Goal: Task Accomplishment & Management: Use online tool/utility

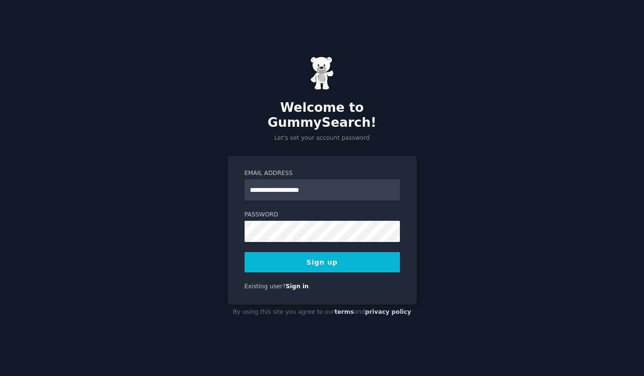
type input "**********"
drag, startPoint x: 473, startPoint y: 301, endPoint x: 435, endPoint y: 296, distance: 38.0
click at [473, 301] on div "**********" at bounding box center [322, 188] width 644 height 376
click at [360, 257] on button "Sign up" at bounding box center [322, 262] width 155 height 20
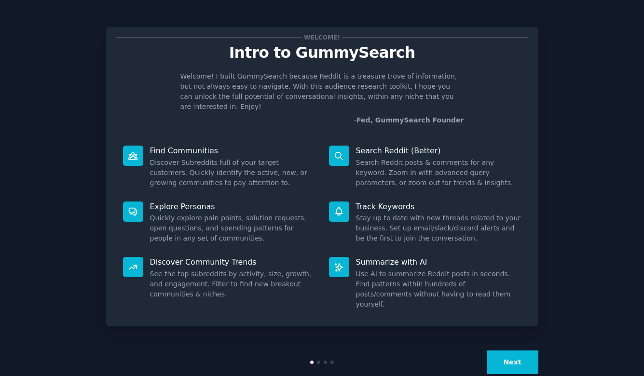
click at [505, 351] on button "Next" at bounding box center [513, 363] width 52 height 24
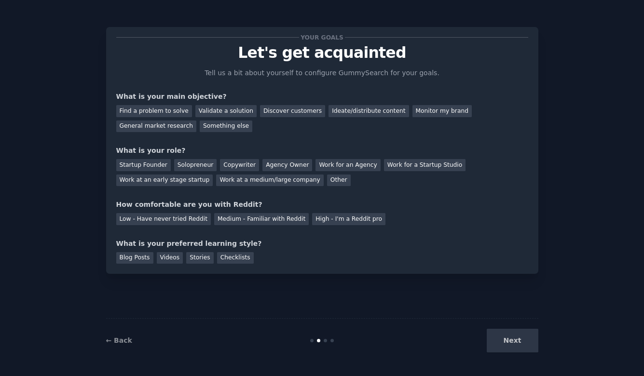
click at [504, 341] on div "Next" at bounding box center [466, 341] width 144 height 24
click at [164, 111] on div "Find a problem to solve" at bounding box center [154, 111] width 76 height 12
click at [187, 161] on div "Solopreneur" at bounding box center [195, 165] width 42 height 12
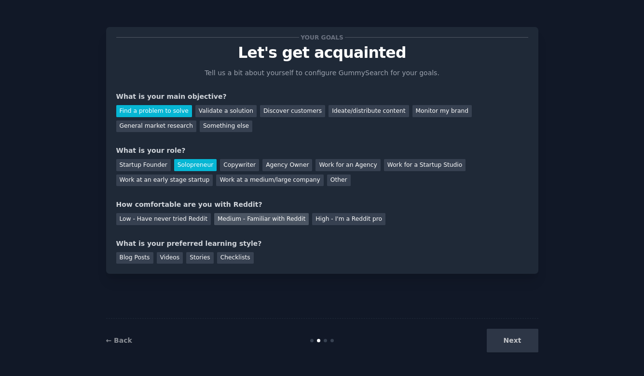
click at [224, 217] on div "Medium - Familiar with Reddit" at bounding box center [261, 219] width 95 height 12
click at [500, 340] on div "Next" at bounding box center [466, 341] width 144 height 24
click at [171, 261] on div "Videos" at bounding box center [170, 258] width 27 height 12
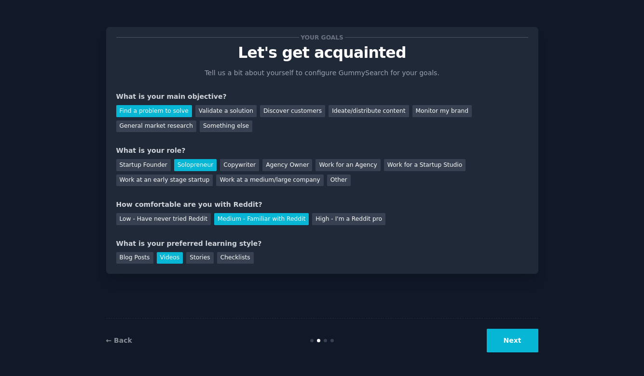
click at [528, 346] on button "Next" at bounding box center [513, 341] width 52 height 24
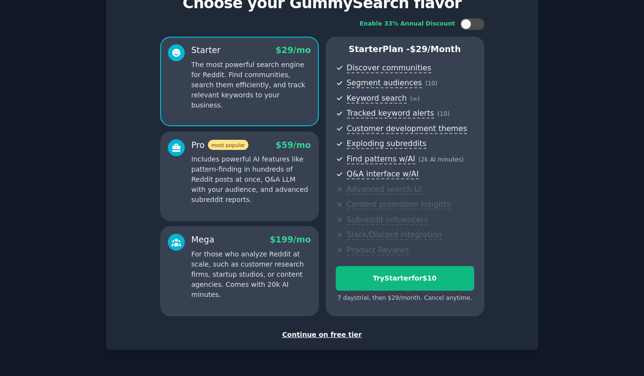
scroll to position [48, 0]
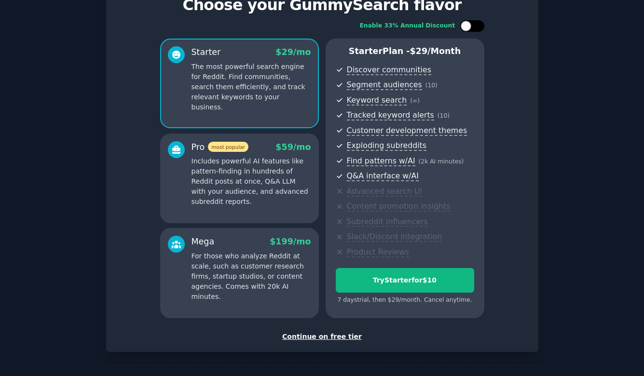
click at [475, 25] on div at bounding box center [477, 26] width 5 height 5
click at [465, 26] on icon at bounding box center [466, 26] width 5 height 5
checkbox input "false"
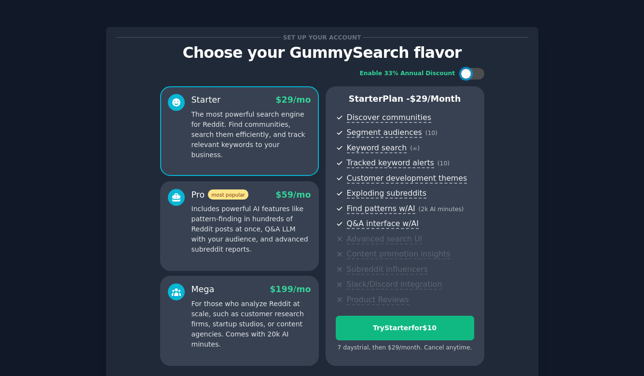
scroll to position [2, 0]
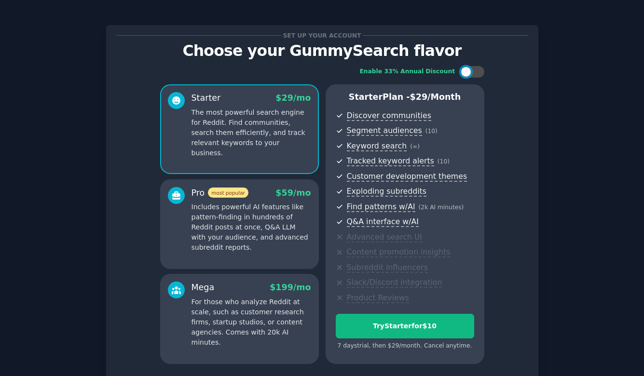
click at [301, 188] on span "$ 59 /mo" at bounding box center [293, 193] width 35 height 10
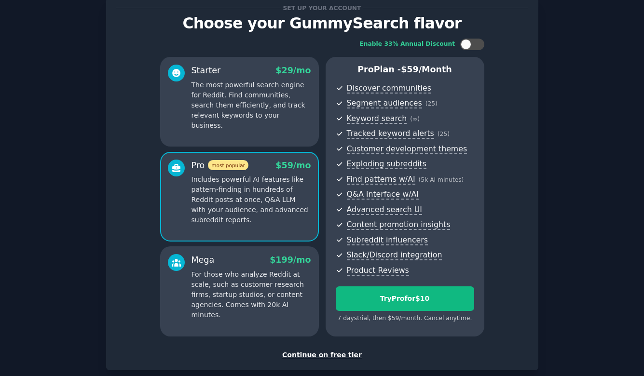
scroll to position [0, 0]
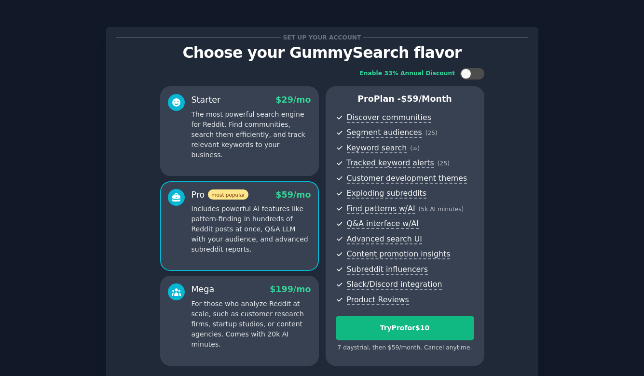
click at [304, 145] on p "The most powerful search engine for Reddit. Find communities, search them effic…" at bounding box center [252, 135] width 120 height 51
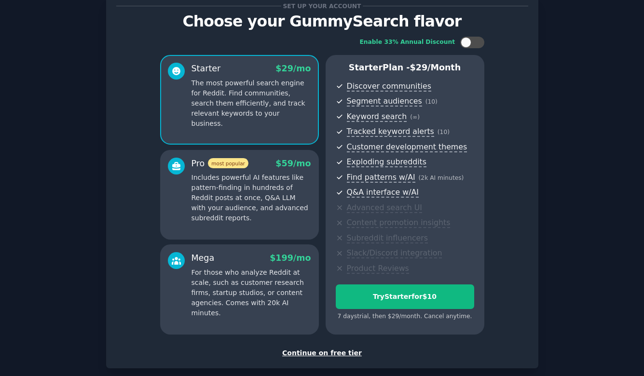
scroll to position [78, 0]
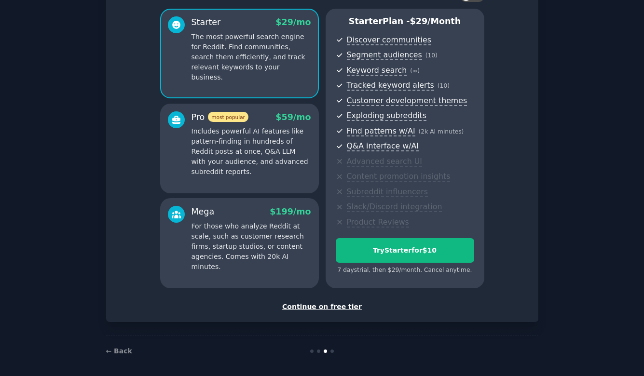
click at [339, 302] on div "Continue on free tier" at bounding box center [322, 307] width 412 height 10
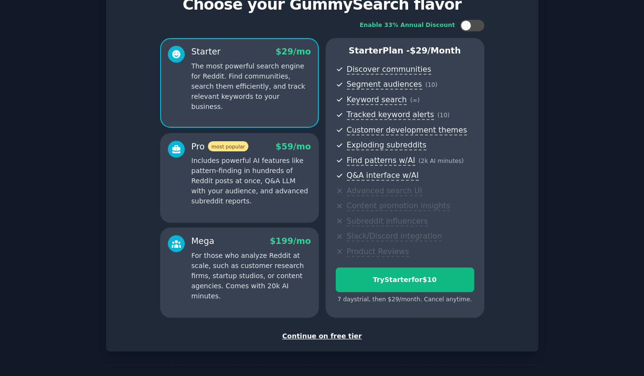
scroll to position [78, 0]
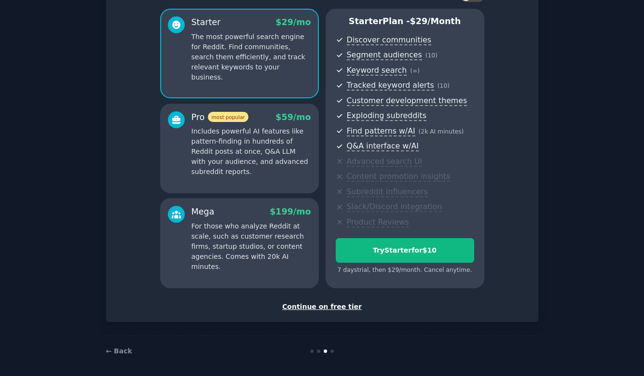
click at [243, 236] on p "For those who analyze Reddit at scale, such as customer research firms, startup…" at bounding box center [252, 247] width 120 height 51
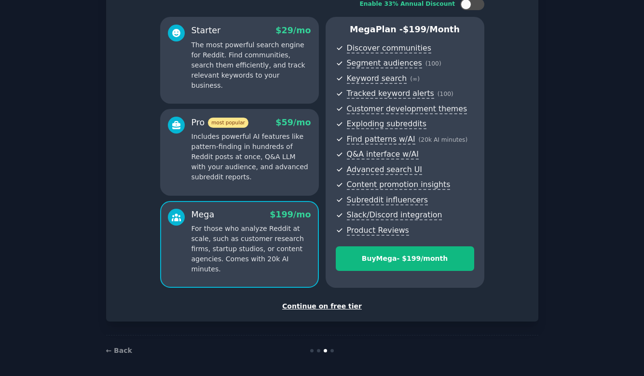
click at [268, 180] on p "Includes powerful AI features like pattern-finding in hundreds of Reddit posts …" at bounding box center [252, 157] width 120 height 51
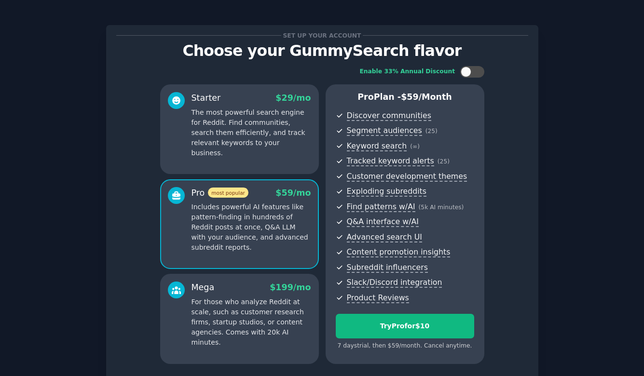
scroll to position [0, 0]
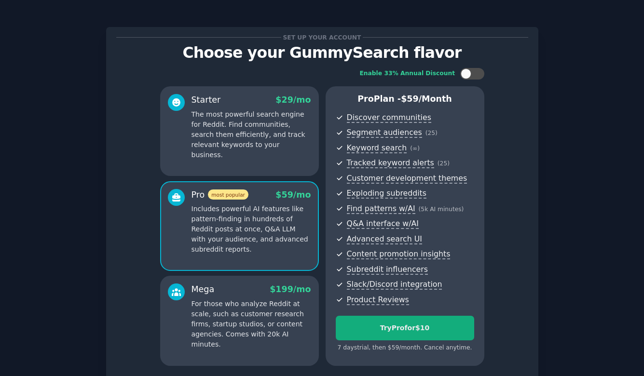
click at [458, 323] on div "Try Pro for $10" at bounding box center [405, 328] width 138 height 10
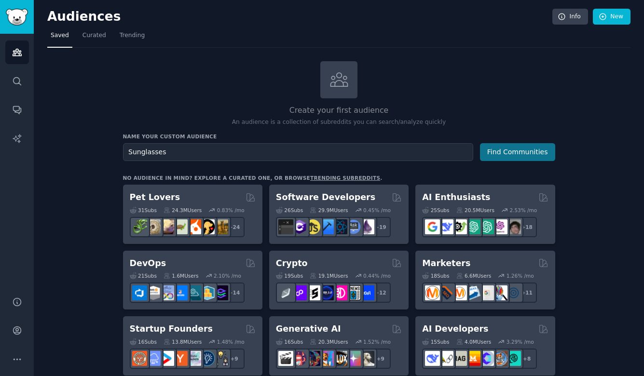
type input "Sunglasses"
click at [550, 144] on button "Find Communities" at bounding box center [517, 152] width 75 height 18
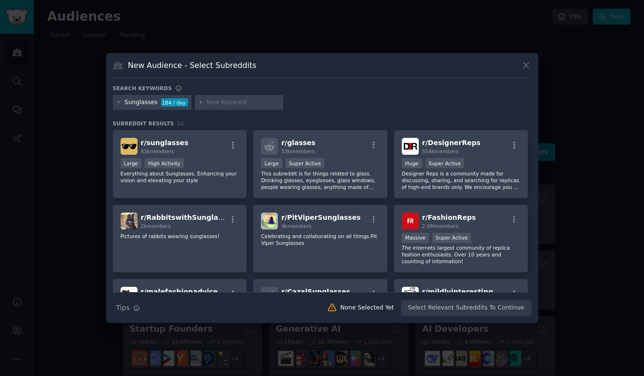
click at [251, 102] on input "text" at bounding box center [243, 102] width 73 height 9
type input "polarized"
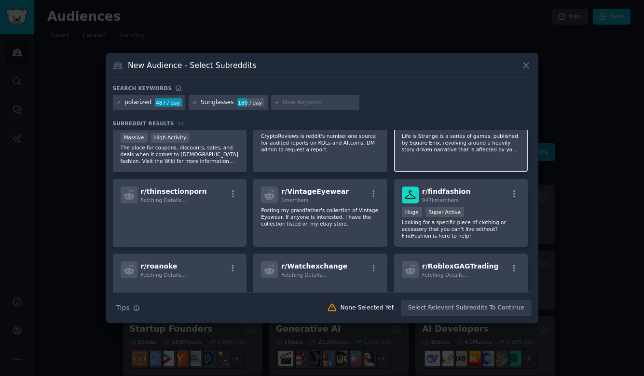
scroll to position [457, 0]
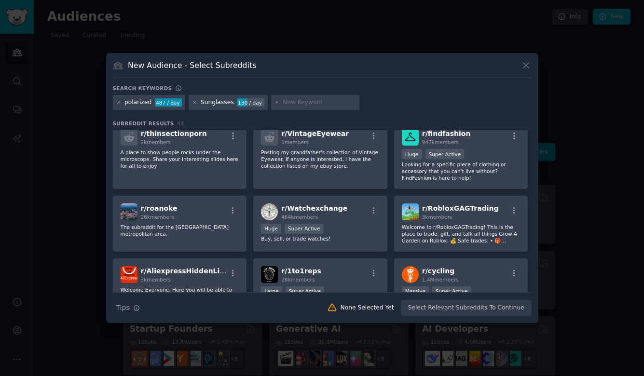
click at [432, 306] on div "Search Tips Tips None Selected Yet Select Relevant Subreddits To Continue" at bounding box center [322, 305] width 419 height 24
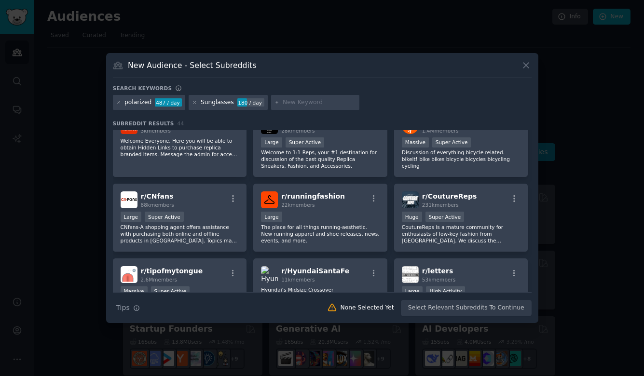
scroll to position [0, 0]
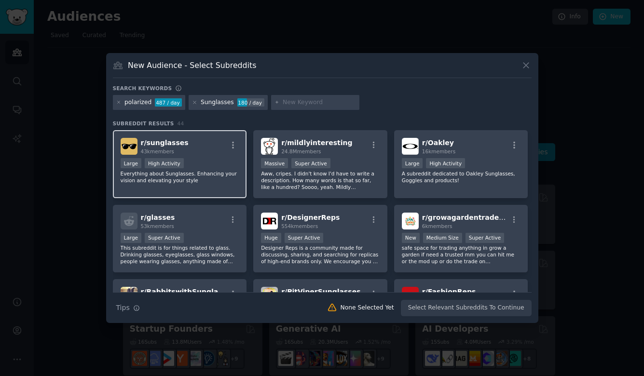
click at [209, 167] on div "Large High Activity" at bounding box center [180, 164] width 119 height 12
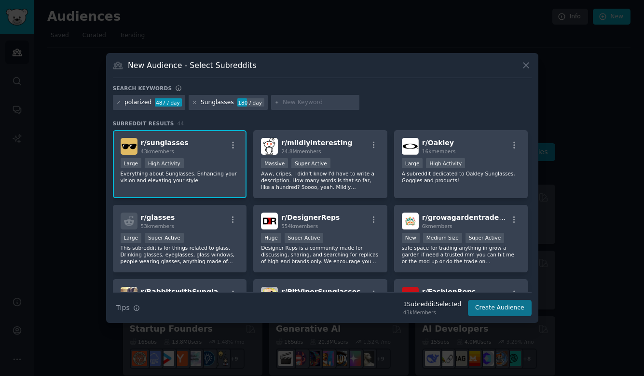
click at [477, 308] on button "Create Audience" at bounding box center [500, 308] width 64 height 16
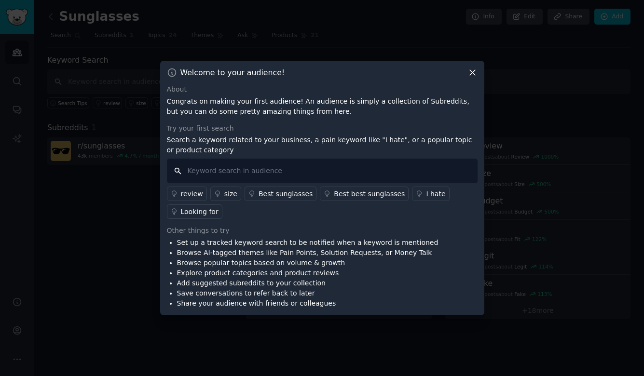
click at [256, 167] on input "text" at bounding box center [322, 171] width 311 height 25
type input "p"
type input "electronics"
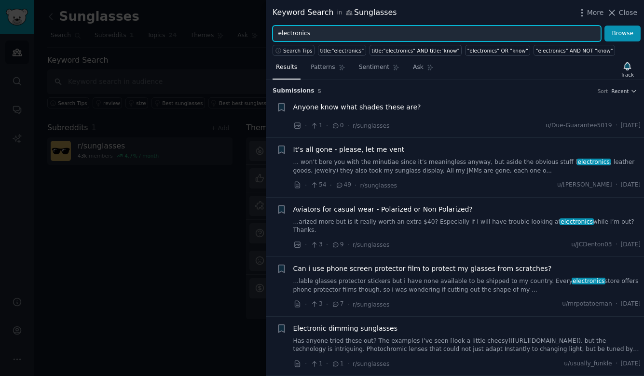
drag, startPoint x: 337, startPoint y: 34, endPoint x: 269, endPoint y: 35, distance: 67.6
click at [269, 35] on div "electronics Browse" at bounding box center [455, 34] width 378 height 16
type input "problems AND electronics AND polarized"
click at [623, 33] on button "Browse" at bounding box center [623, 34] width 36 height 16
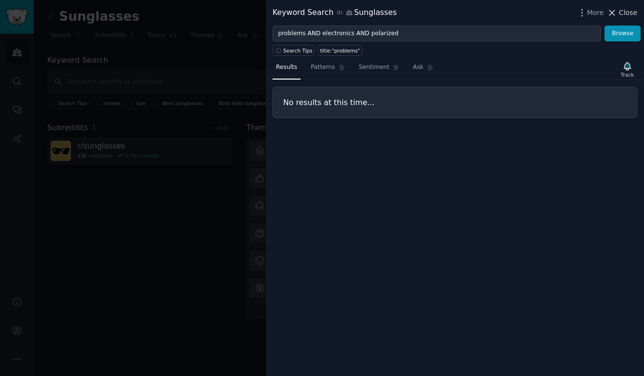
click at [627, 11] on span "Close" at bounding box center [628, 13] width 18 height 10
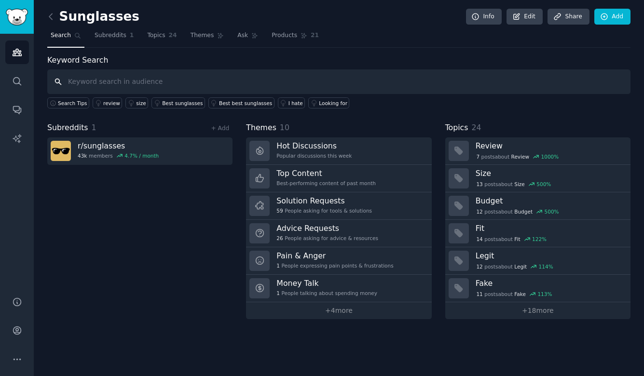
click at [366, 89] on input "text" at bounding box center [339, 82] width 584 height 25
type input "polarized"
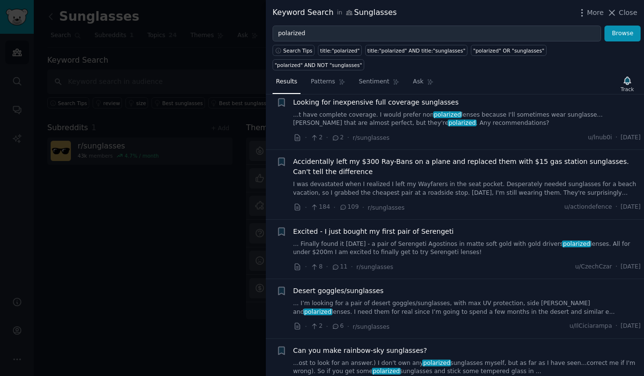
scroll to position [405, 0]
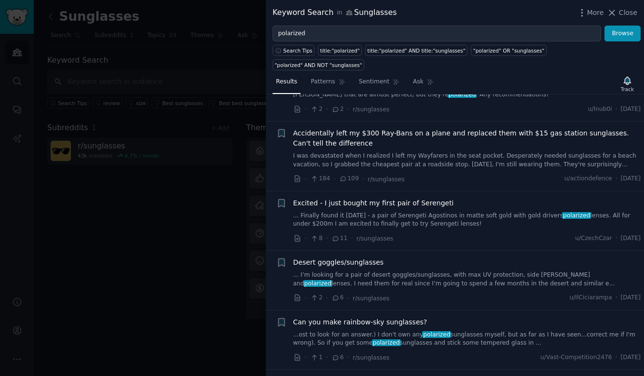
click at [206, 209] on div at bounding box center [322, 188] width 644 height 376
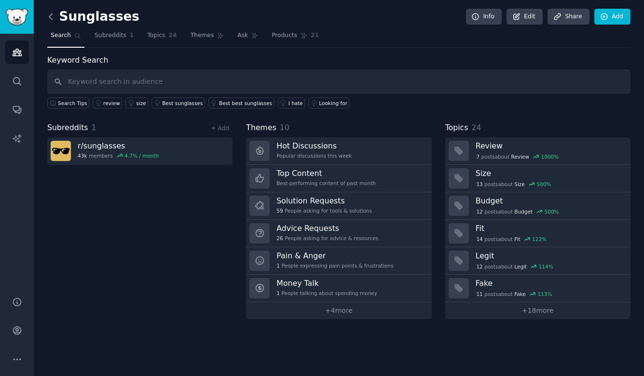
click at [53, 17] on icon at bounding box center [51, 17] width 10 height 10
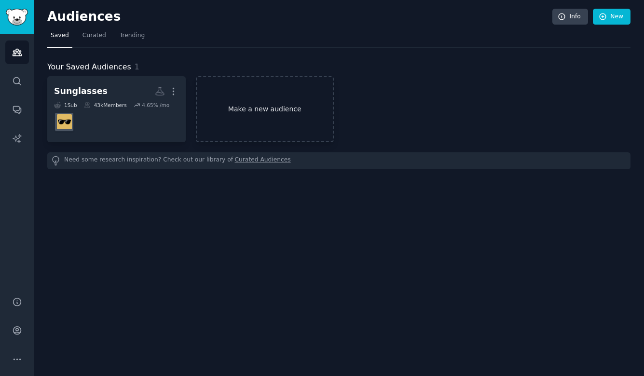
click at [262, 112] on link "Make a new audience" at bounding box center [265, 109] width 139 height 66
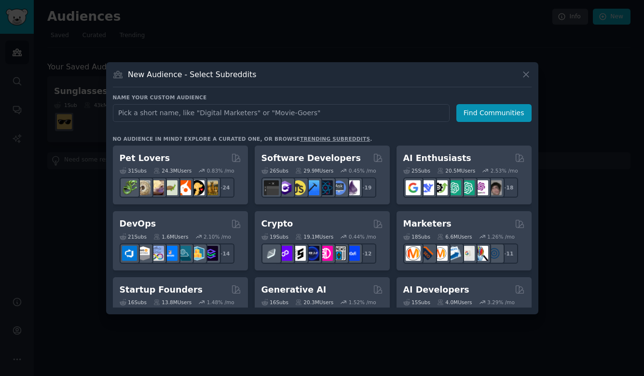
click at [243, 114] on input "text" at bounding box center [281, 113] width 337 height 18
type input "D"
type input "="
type input "Kids Pants"
click at [497, 111] on button "Find Communities" at bounding box center [494, 113] width 75 height 18
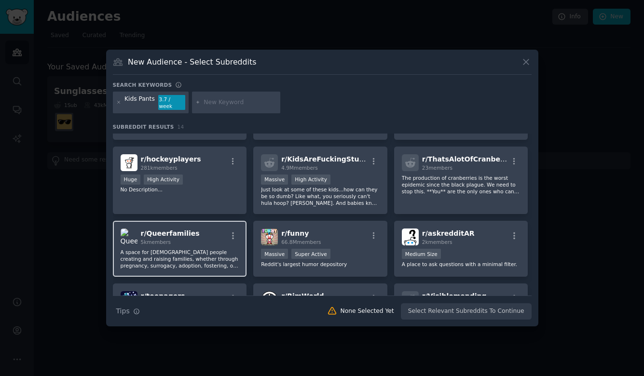
scroll to position [79, 0]
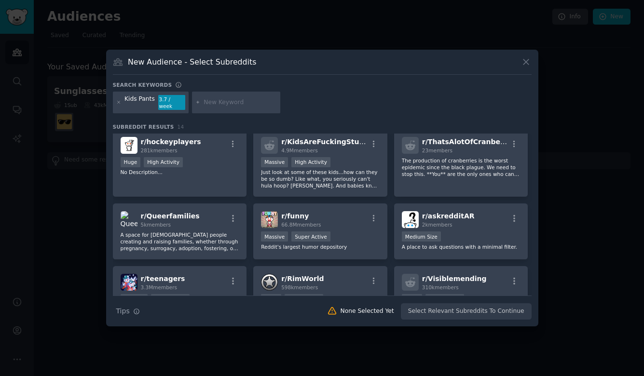
click at [250, 106] on input "text" at bounding box center [240, 102] width 73 height 9
type input "holes"
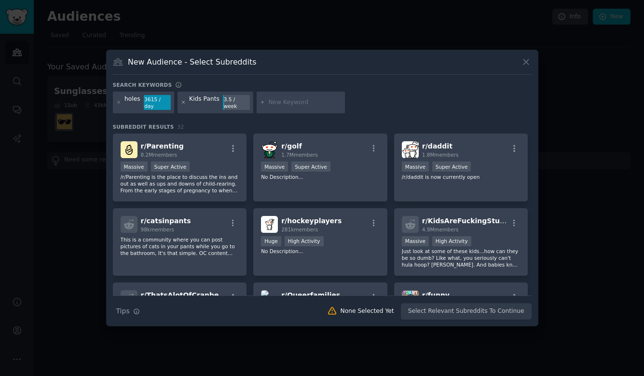
click at [182, 104] on icon at bounding box center [183, 102] width 5 height 5
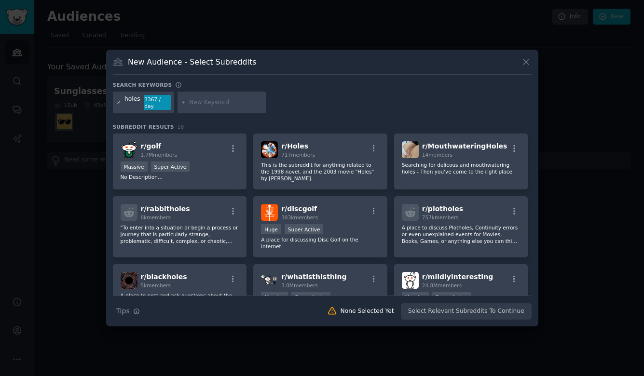
click at [119, 103] on icon at bounding box center [118, 102] width 2 height 2
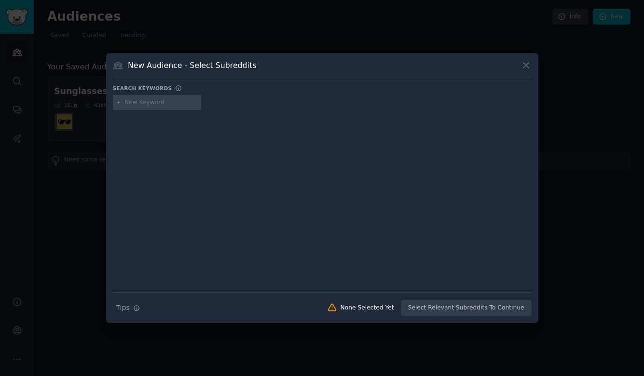
click at [140, 104] on input "text" at bounding box center [161, 102] width 73 height 9
type input "Holes w/3 pants"
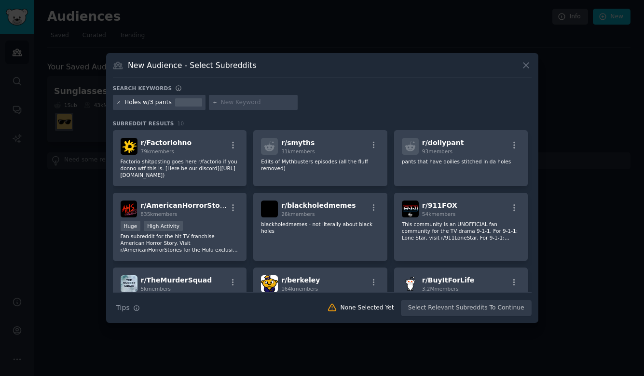
click at [117, 102] on icon at bounding box center [118, 102] width 5 height 5
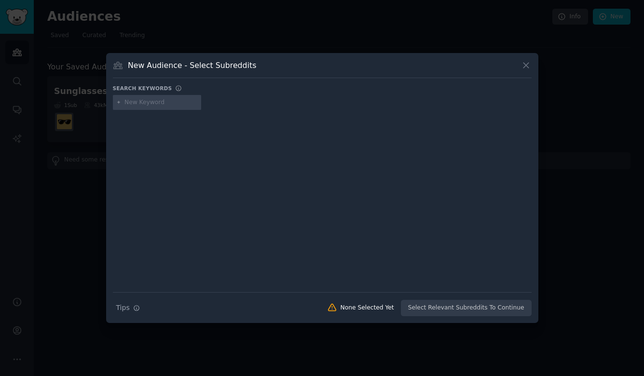
click at [133, 103] on input "text" at bounding box center [161, 102] width 73 height 9
click at [116, 104] on div "holes" at bounding box center [157, 102] width 89 height 15
click at [118, 104] on icon at bounding box center [118, 102] width 5 height 5
click at [241, 102] on div "holes" at bounding box center [322, 104] width 419 height 19
drag, startPoint x: 169, startPoint y: 105, endPoint x: 121, endPoint y: 100, distance: 48.5
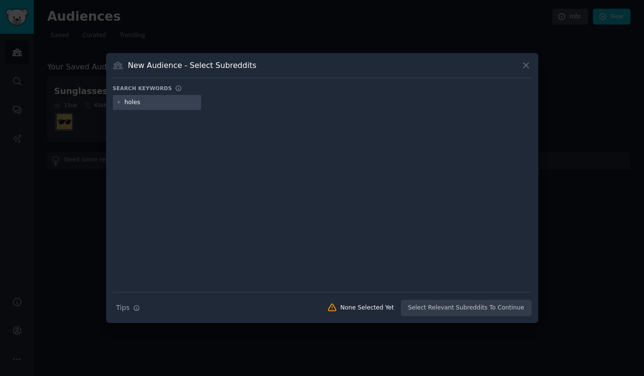
click at [121, 100] on div "holes" at bounding box center [157, 102] width 89 height 15
type input "holes"
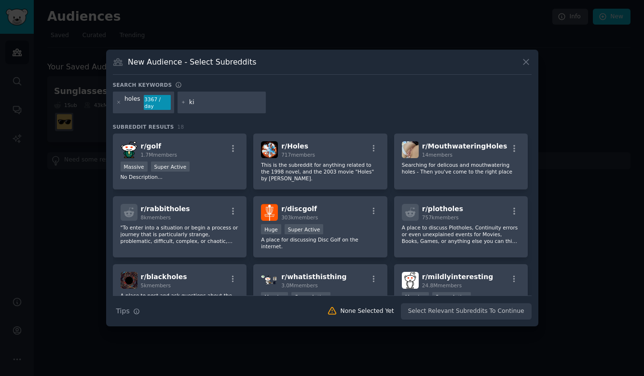
type input "kid"
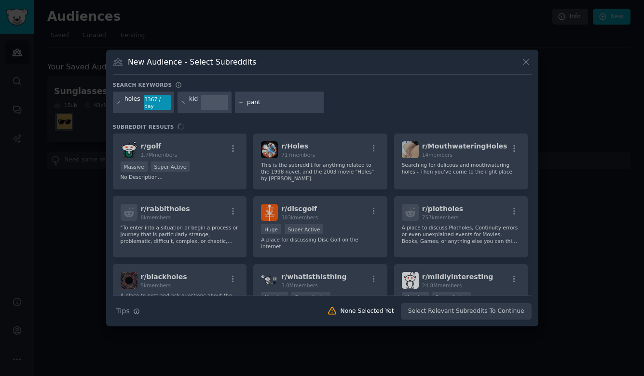
type input "pants"
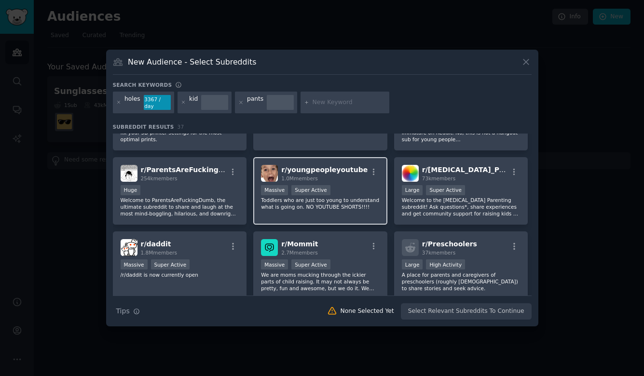
scroll to position [619, 0]
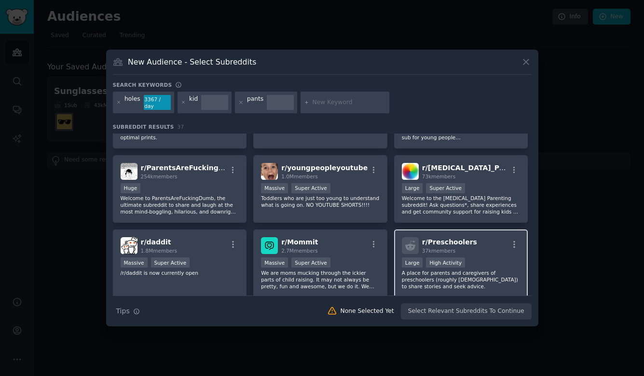
click at [452, 277] on p "A place for parents and caregivers of preschoolers (roughly 3-5 years old) to s…" at bounding box center [461, 280] width 119 height 20
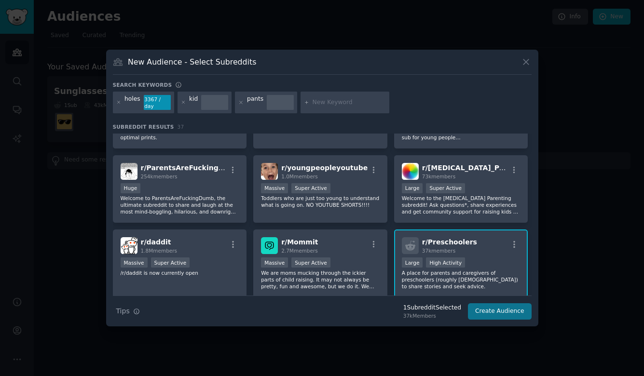
click at [484, 312] on button "Create Audience" at bounding box center [500, 312] width 64 height 16
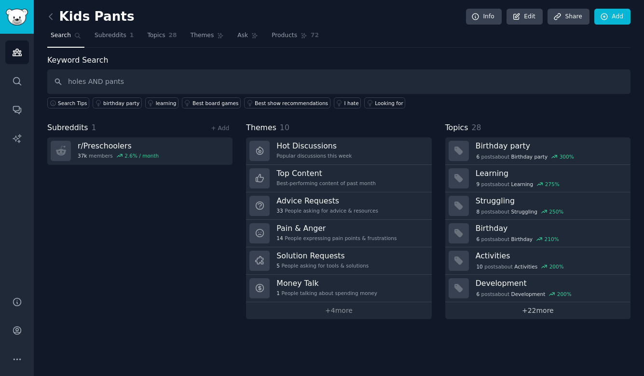
type input "holes AND pants"
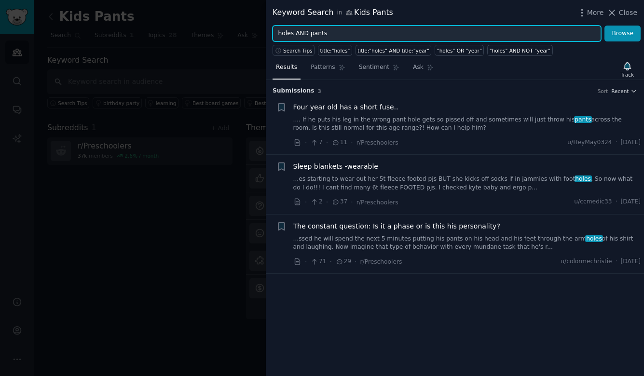
click at [280, 32] on input "holes AND pants" at bounding box center [437, 34] width 329 height 16
click at [623, 33] on button "Browse" at bounding box center [623, 34] width 36 height 16
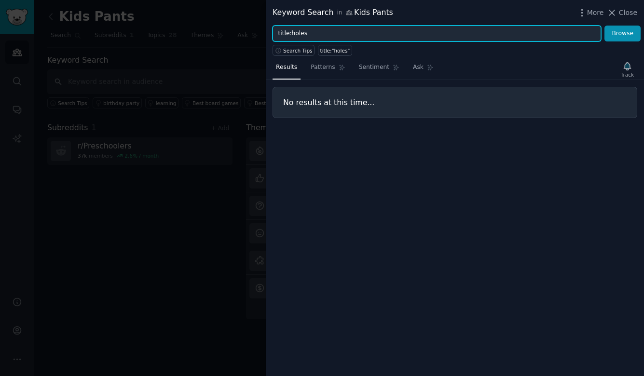
type input "title:holes"
click at [623, 33] on button "Browse" at bounding box center [623, 34] width 36 height 16
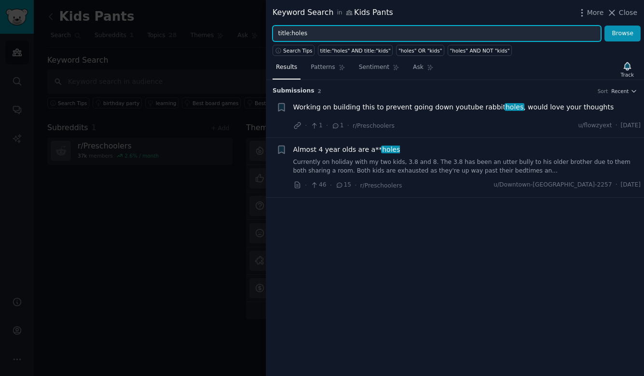
drag, startPoint x: 389, startPoint y: 36, endPoint x: 270, endPoint y: 36, distance: 119.2
click at [270, 36] on div "title:holes Browse" at bounding box center [455, 34] width 378 height 16
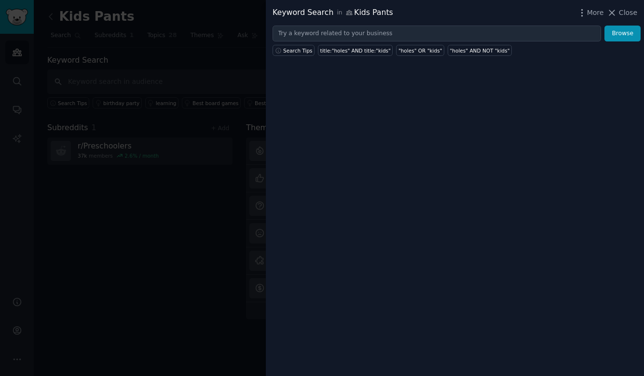
click at [390, 199] on div "Keyword Search in Kids Pants More Close Browse Search Tips title:"holes" AND ti…" at bounding box center [455, 188] width 378 height 376
click at [631, 17] on span "Close" at bounding box center [628, 13] width 18 height 10
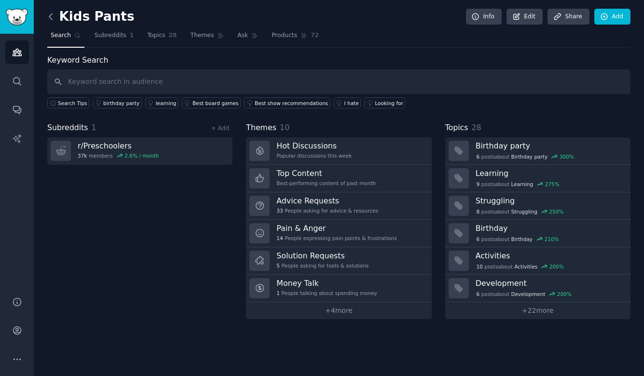
click at [51, 17] on icon at bounding box center [51, 17] width 10 height 10
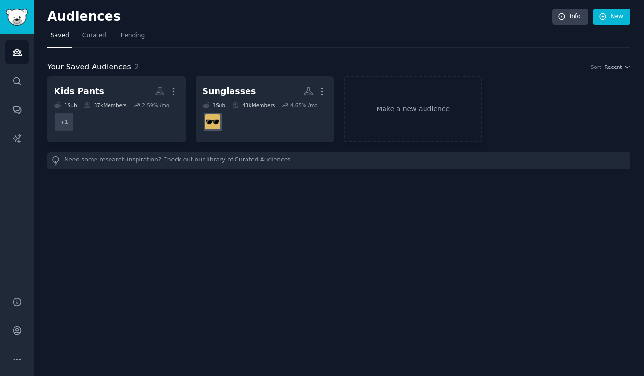
click at [16, 20] on img "Sidebar" at bounding box center [17, 17] width 22 height 17
click at [19, 52] on icon "Sidebar" at bounding box center [17, 52] width 9 height 7
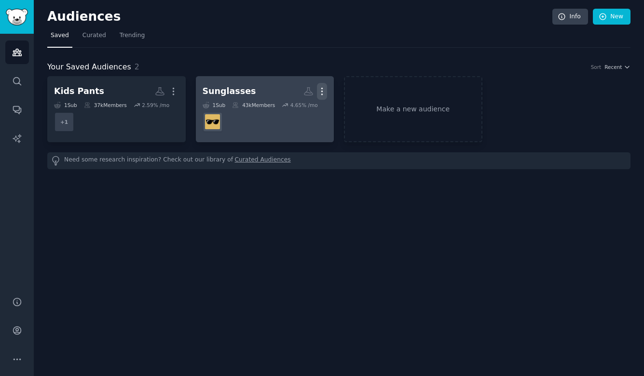
click at [323, 93] on icon "button" at bounding box center [322, 91] width 10 height 10
click at [293, 115] on p "Delete" at bounding box center [296, 112] width 22 height 10
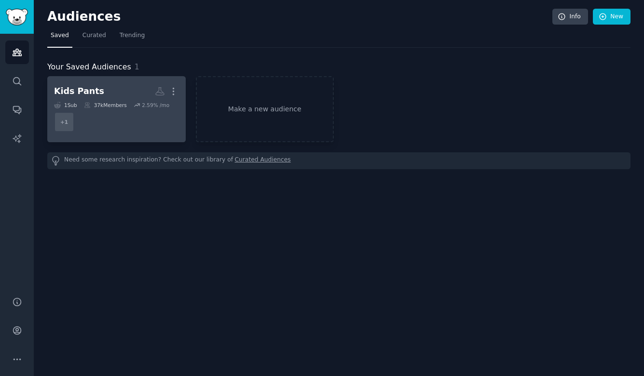
click at [77, 120] on dd "+ 1" at bounding box center [116, 122] width 125 height 27
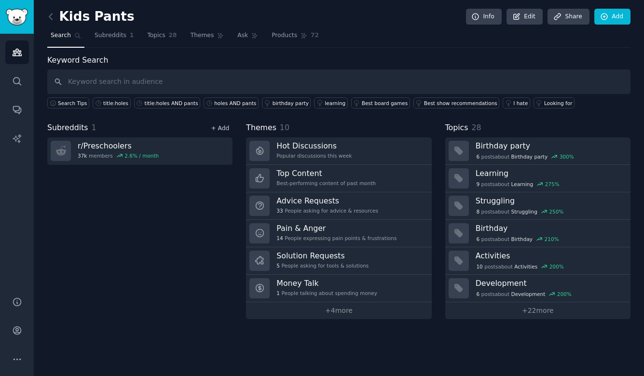
click at [218, 129] on link "+ Add" at bounding box center [220, 128] width 18 height 7
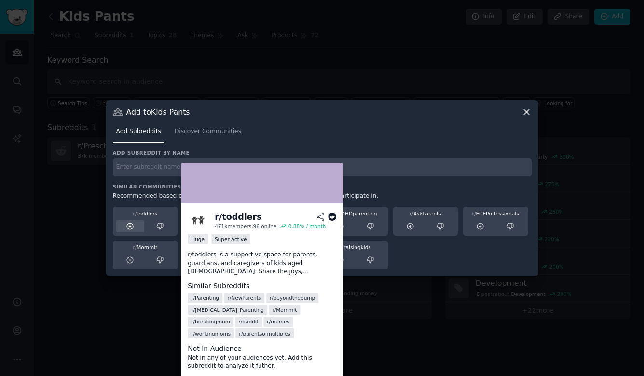
click at [133, 225] on icon at bounding box center [130, 226] width 6 height 6
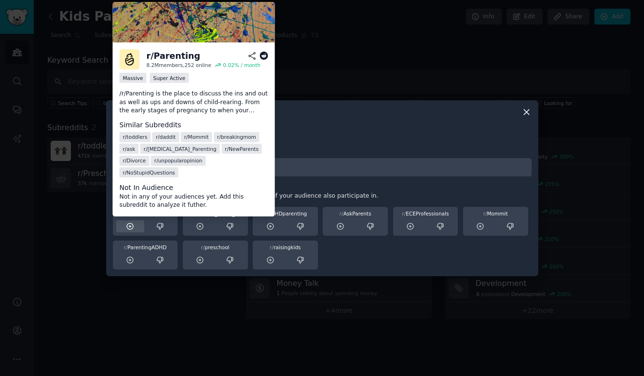
click at [127, 225] on icon at bounding box center [130, 226] width 6 height 6
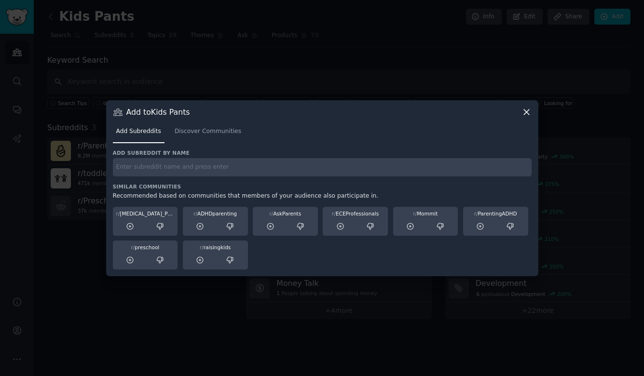
click at [127, 225] on icon at bounding box center [130, 226] width 6 height 6
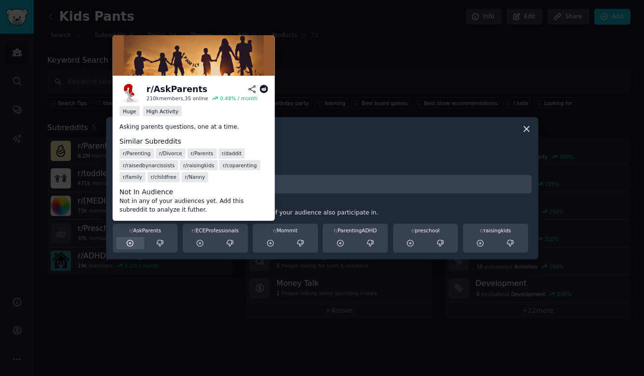
click at [127, 246] on icon at bounding box center [130, 243] width 9 height 9
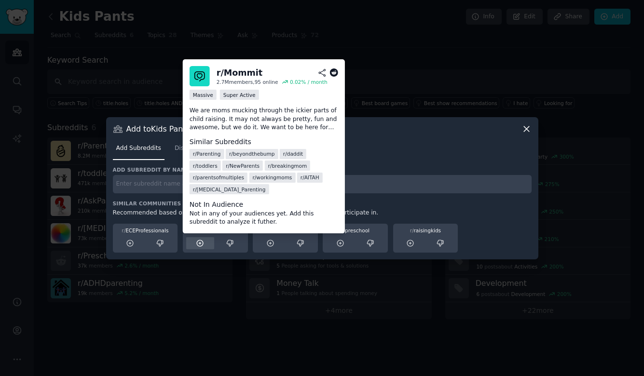
click at [198, 246] on icon at bounding box center [200, 243] width 6 height 6
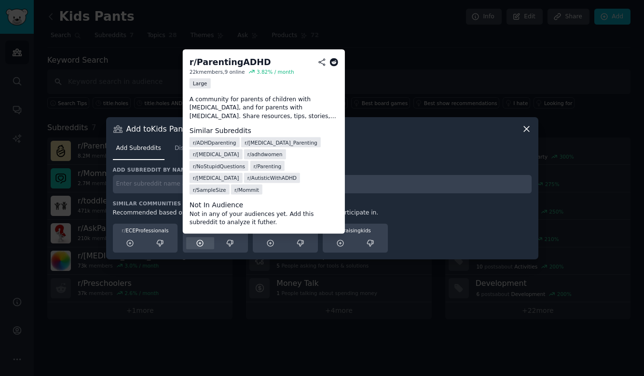
click at [198, 247] on icon at bounding box center [200, 243] width 9 height 9
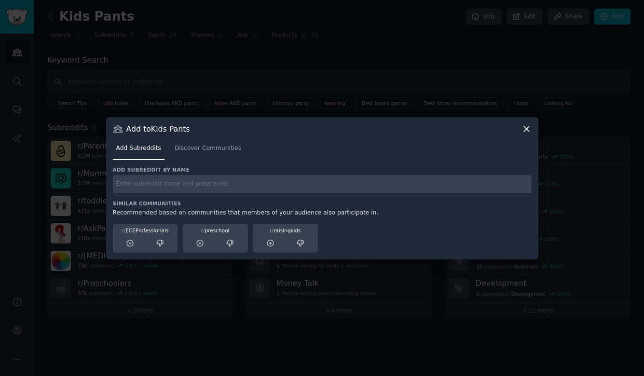
click at [198, 247] on icon at bounding box center [200, 243] width 9 height 9
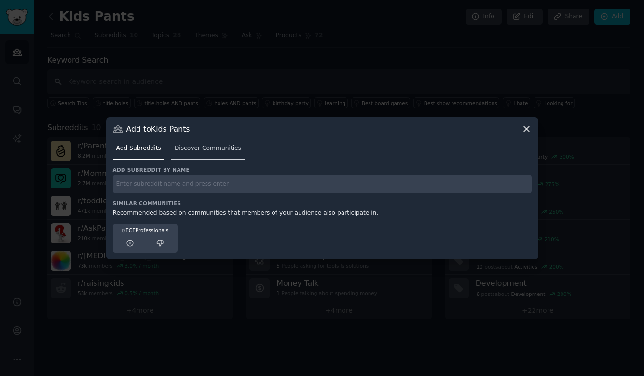
click at [237, 155] on link "Discover Communities" at bounding box center [207, 151] width 73 height 20
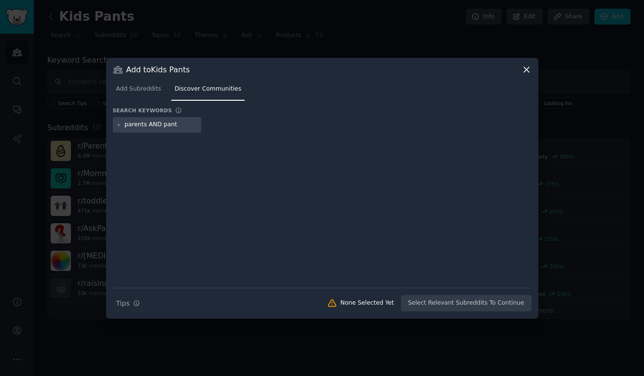
type input "parents AND pants"
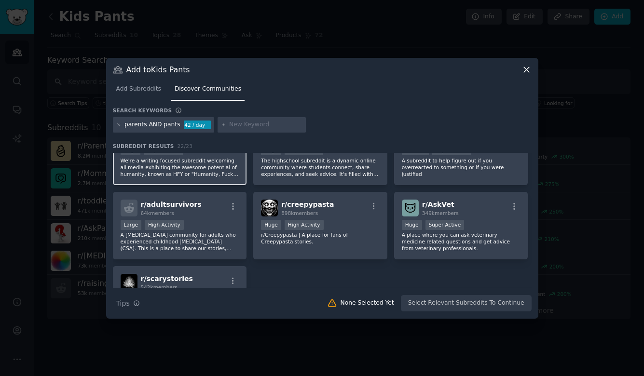
scroll to position [481, 0]
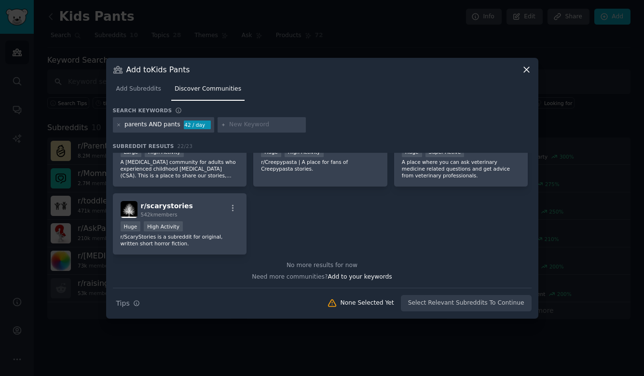
click at [530, 71] on icon at bounding box center [527, 70] width 10 height 10
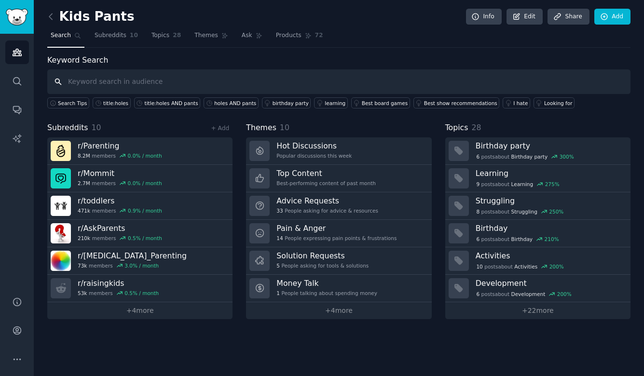
click at [271, 81] on input "text" at bounding box center [339, 82] width 584 height 25
type input "holes and pants"
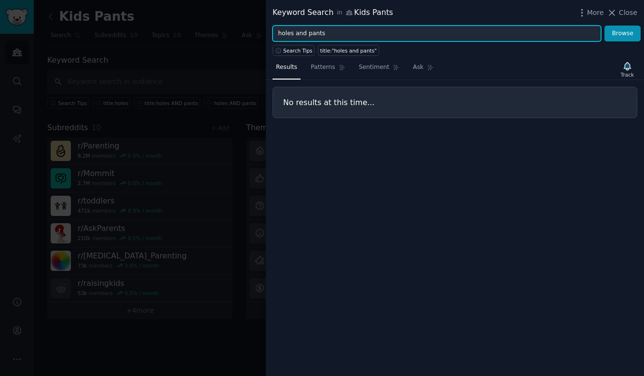
click at [307, 34] on input "holes and pants" at bounding box center [437, 34] width 329 height 16
type input "holes AND pants"
click at [623, 33] on button "Browse" at bounding box center [623, 34] width 36 height 16
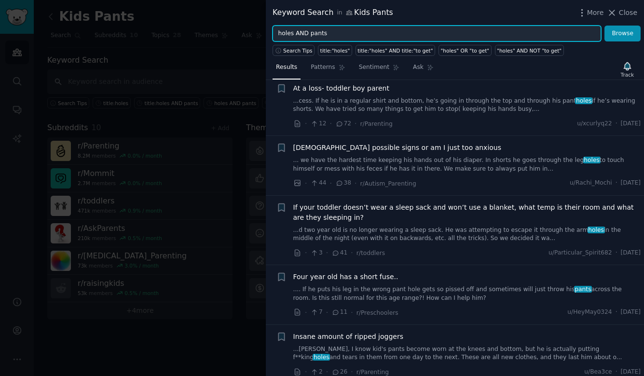
scroll to position [148, 0]
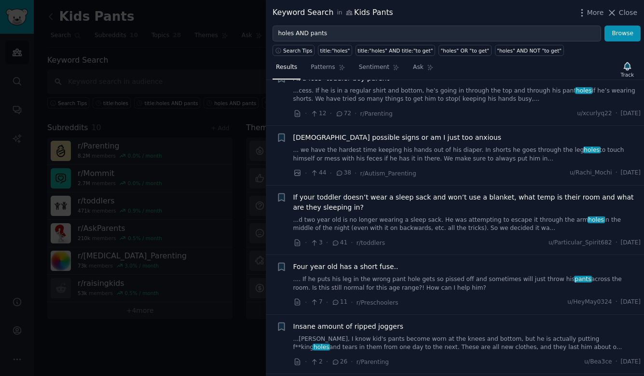
click at [380, 323] on span "Insane amount of ripped joggers" at bounding box center [348, 327] width 110 height 10
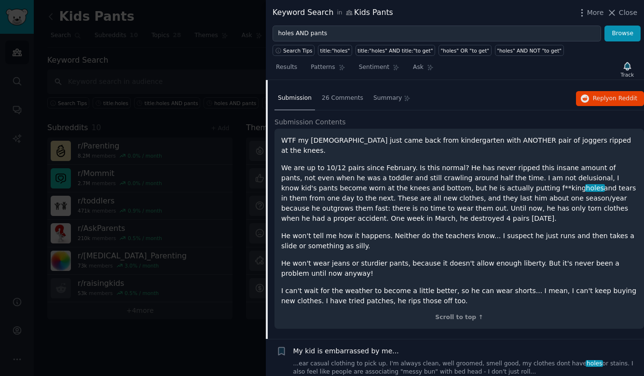
scroll to position [433, 0]
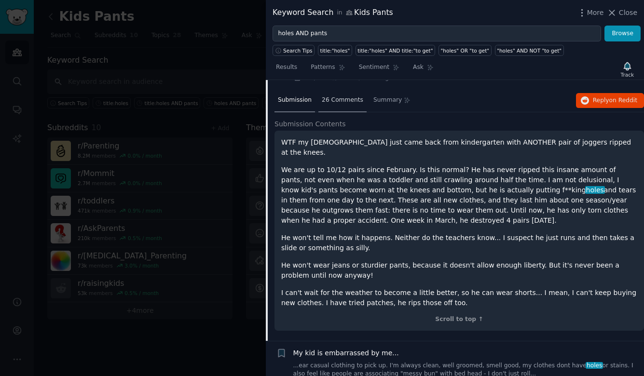
click at [352, 96] on span "26 Comments" at bounding box center [343, 100] width 42 height 9
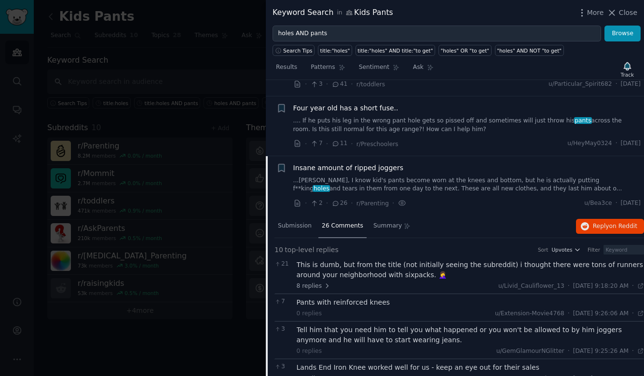
scroll to position [375, 0]
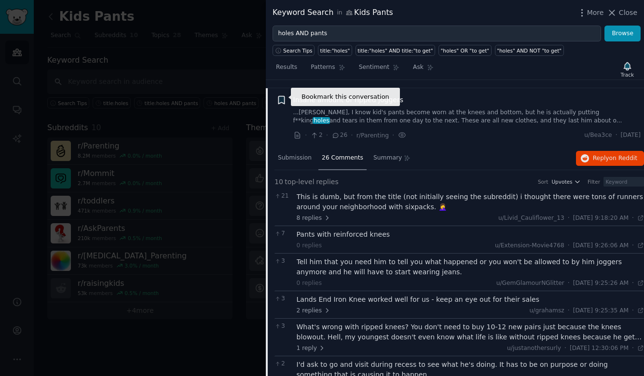
click at [284, 96] on icon "button" at bounding box center [282, 100] width 6 height 8
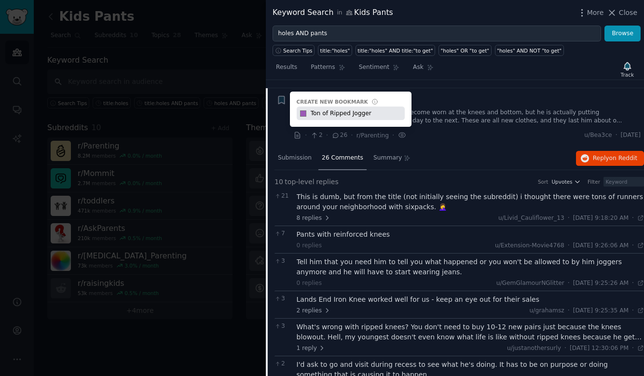
type input "Ton of Ripped Joggers"
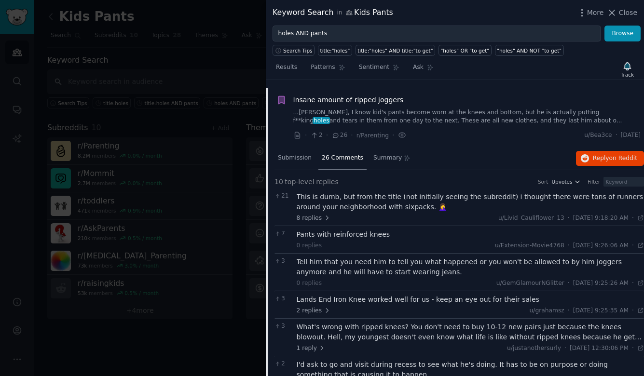
click at [249, 125] on div at bounding box center [322, 188] width 644 height 376
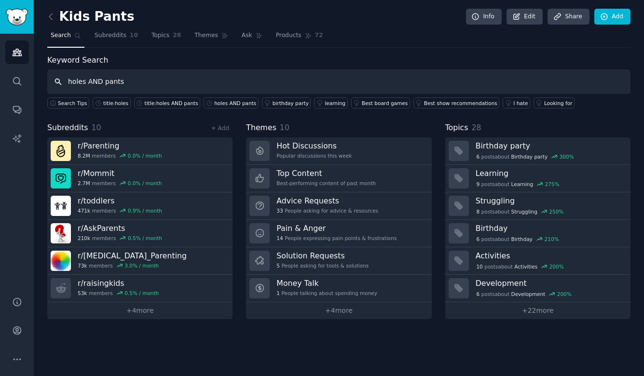
type input "holes AND pants"
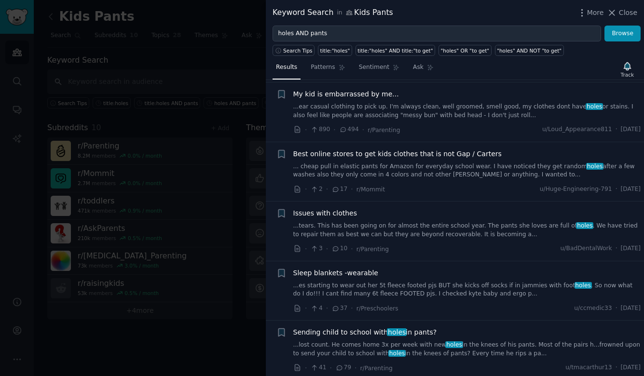
scroll to position [485, 0]
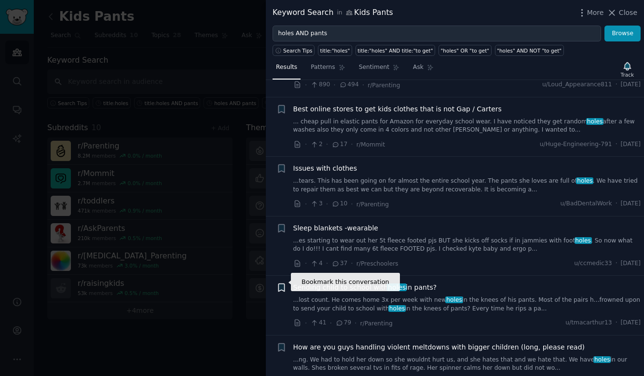
click at [281, 284] on icon "button" at bounding box center [282, 288] width 6 height 8
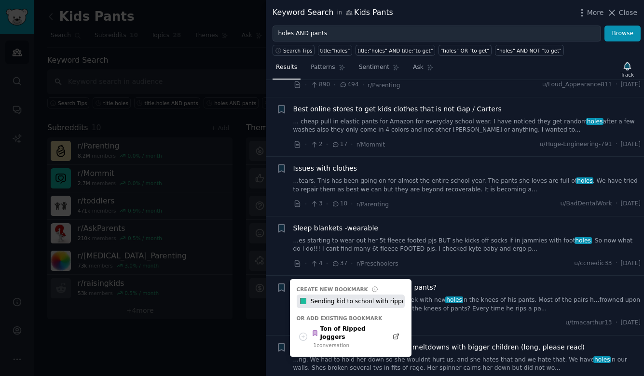
type input "Sending kid to school with ripped knees"
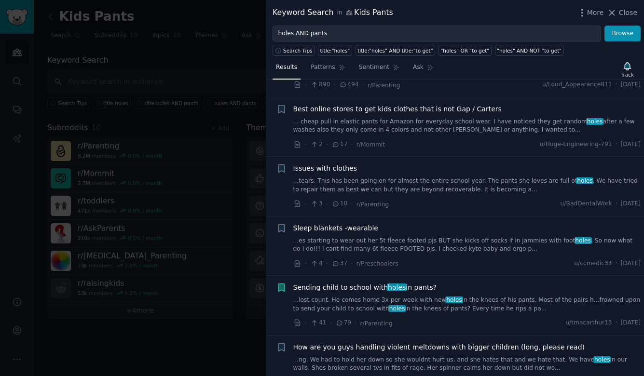
click at [414, 283] on span "Sending child to school with holes in pants?" at bounding box center [365, 288] width 144 height 10
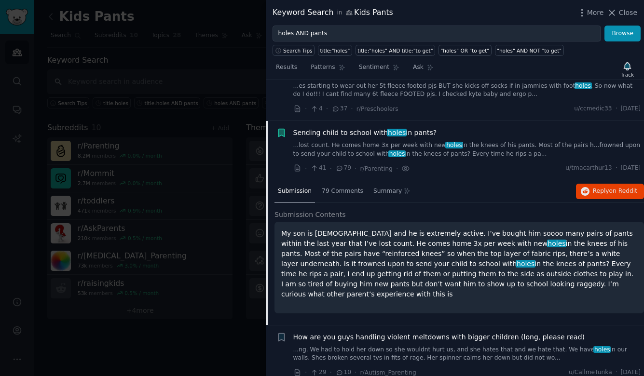
scroll to position [676, 0]
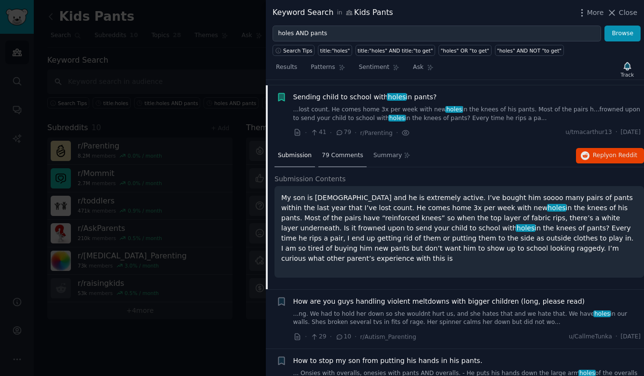
click at [341, 153] on span "79 Comments" at bounding box center [343, 156] width 42 height 9
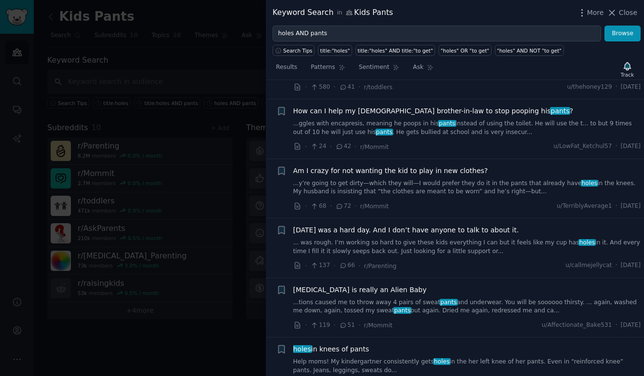
scroll to position [2827, 0]
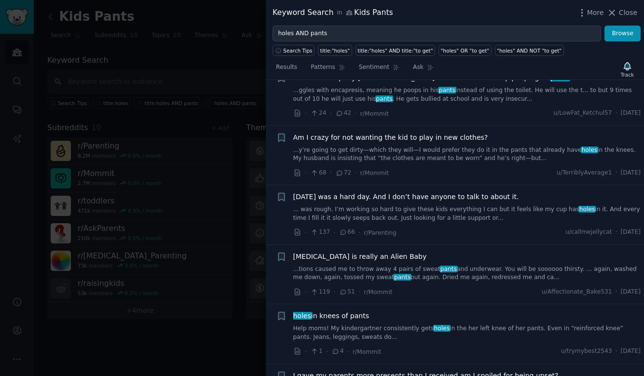
click at [361, 311] on span "holes in knees of pants" at bounding box center [331, 316] width 76 height 10
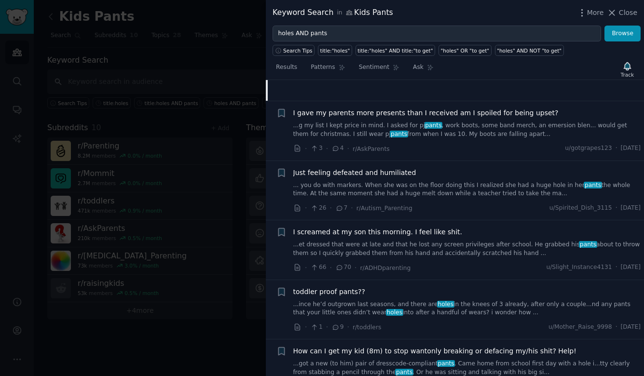
scroll to position [1326, 0]
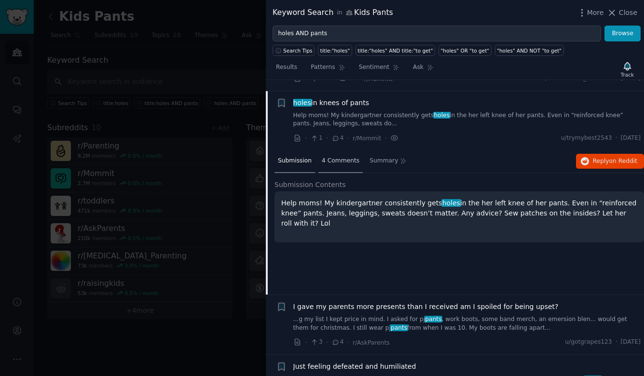
click at [344, 157] on span "4 Comments" at bounding box center [341, 161] width 38 height 9
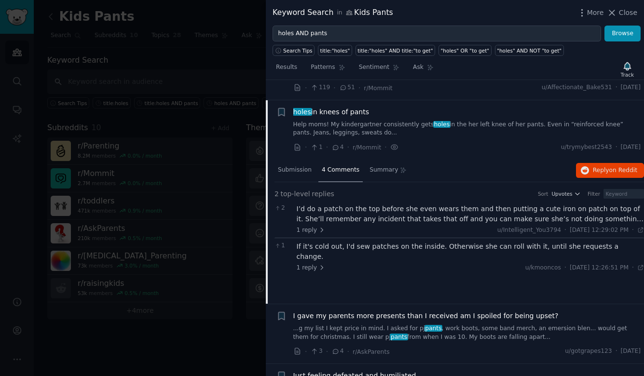
scroll to position [1294, 0]
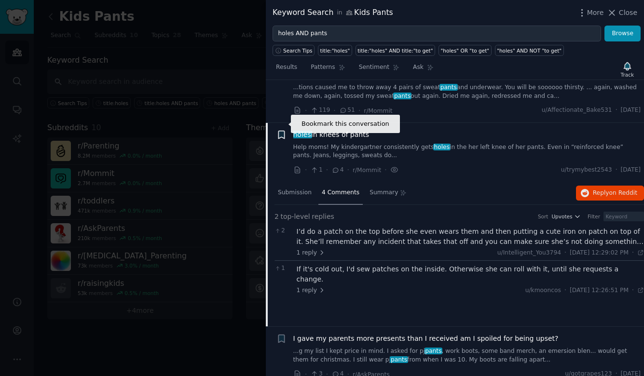
click at [283, 131] on icon "button" at bounding box center [282, 135] width 6 height 8
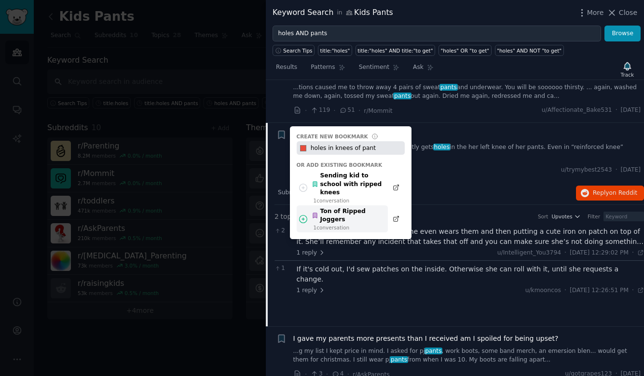
type input "holes in knees of pants"
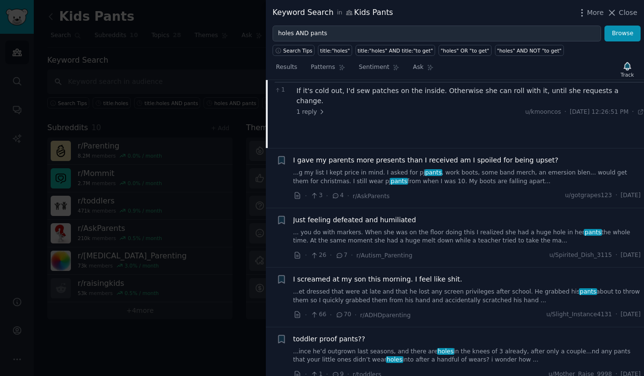
scroll to position [1498, 0]
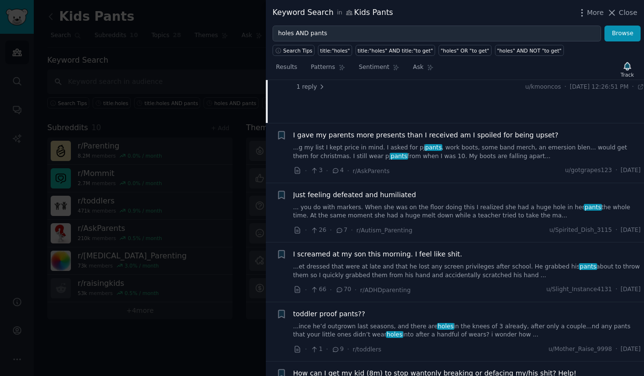
click at [354, 309] on span "toddler proof pants??" at bounding box center [329, 314] width 72 height 10
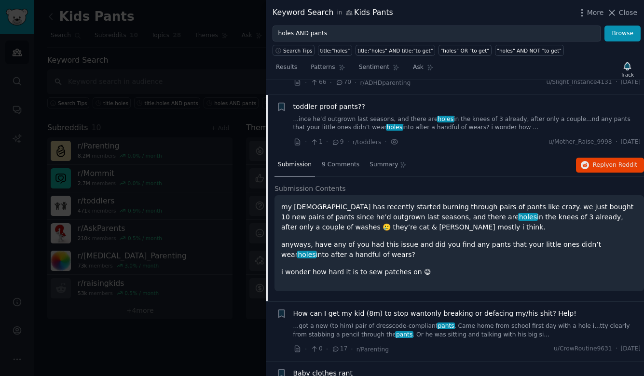
scroll to position [1562, 0]
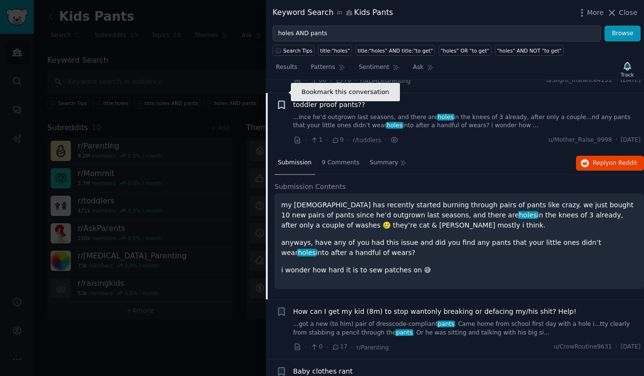
click at [281, 101] on icon "button" at bounding box center [282, 105] width 6 height 8
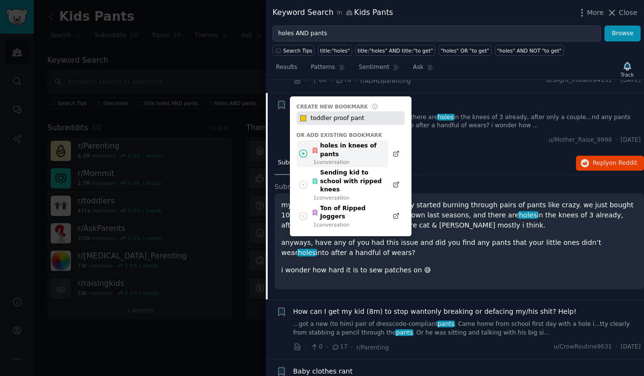
type input "toddler proof pants"
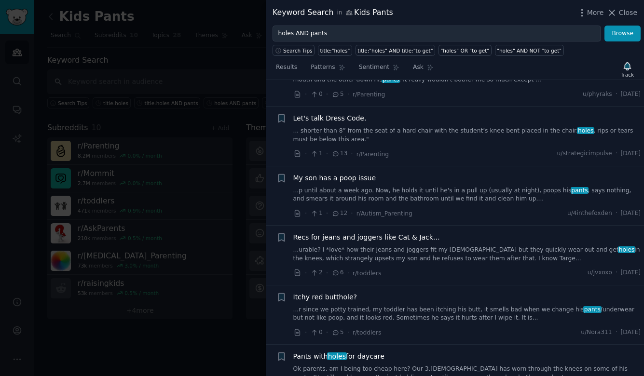
scroll to position [2502, 0]
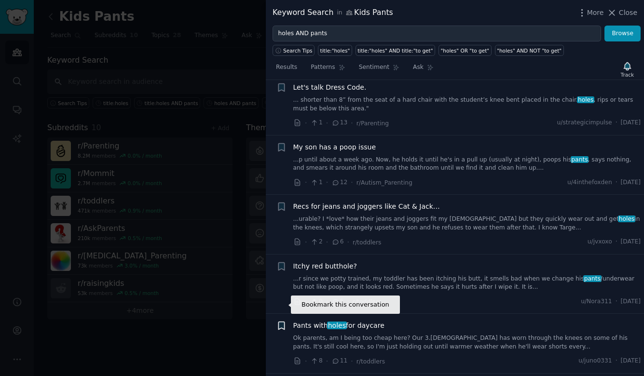
click at [284, 322] on icon "button" at bounding box center [282, 326] width 6 height 8
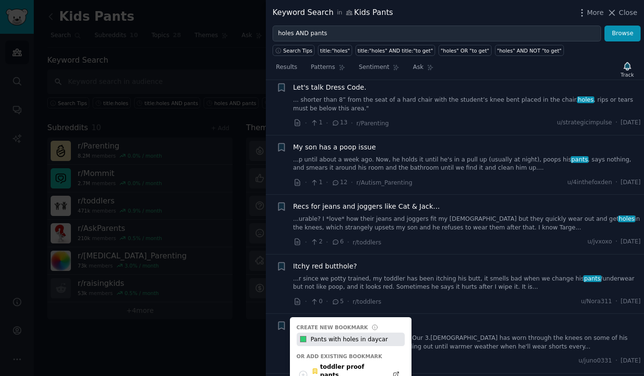
type input "Pants with holes in daycare"
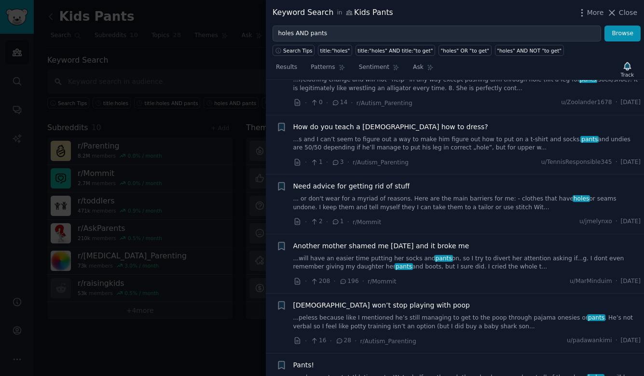
scroll to position [2882, 0]
